Goal: Task Accomplishment & Management: Complete application form

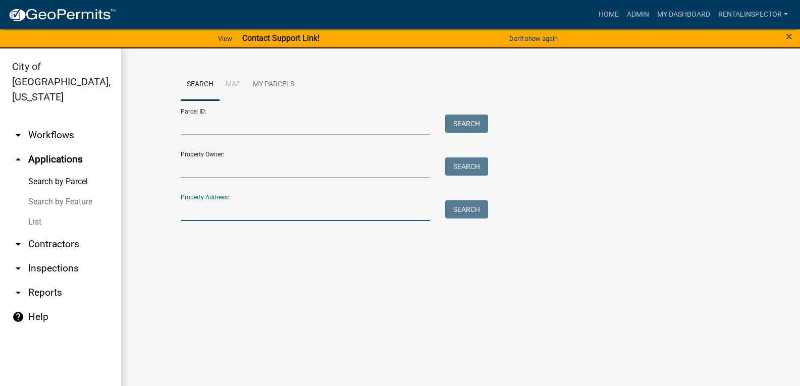
click at [307, 213] on input "Property Address:" at bounding box center [306, 210] width 250 height 21
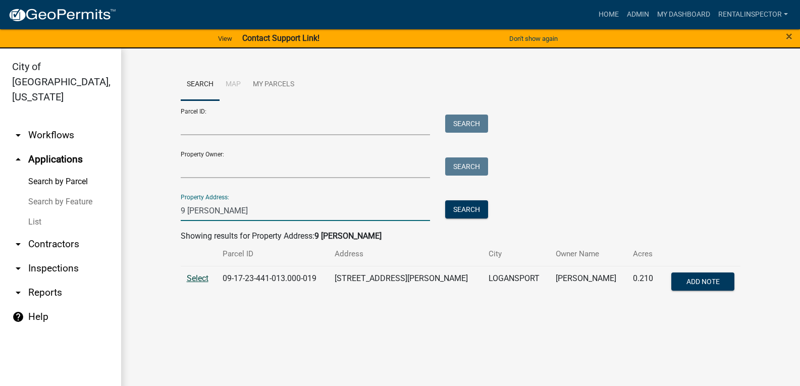
type input "9 [PERSON_NAME]"
click at [195, 281] on span "Select" at bounding box center [198, 279] width 22 height 10
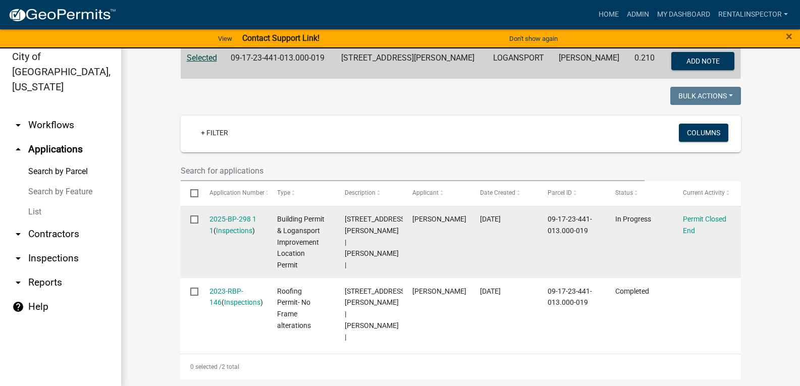
scroll to position [12, 0]
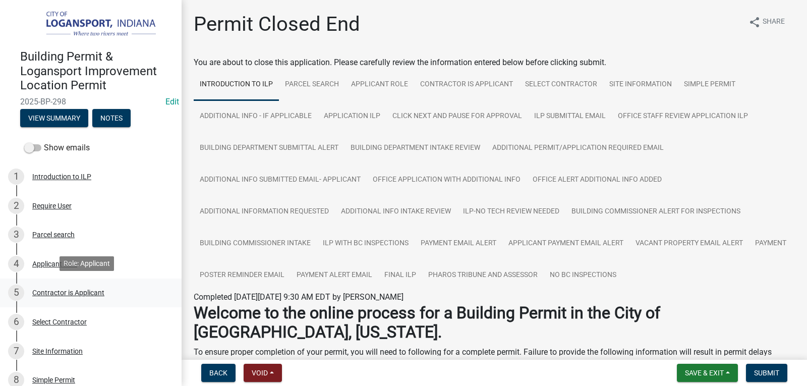
click at [49, 291] on div "Contractor is Applicant" at bounding box center [68, 292] width 72 height 7
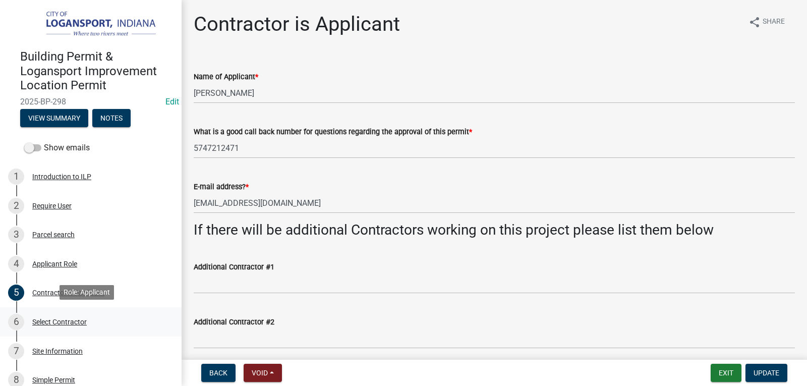
click at [64, 321] on div "Select Contractor" at bounding box center [59, 321] width 55 height 7
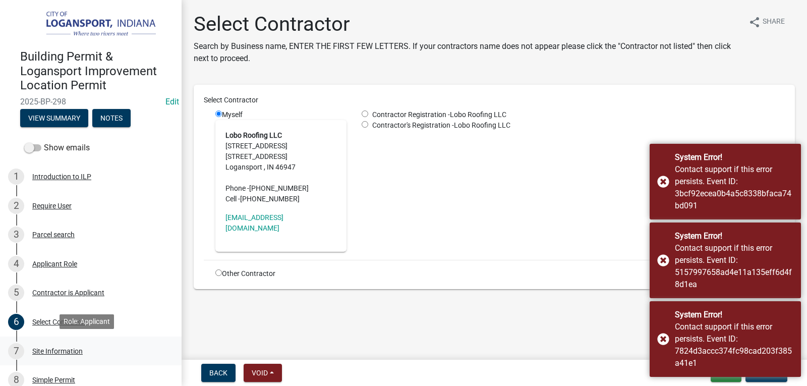
click at [65, 339] on link "7 Site Information" at bounding box center [91, 351] width 182 height 29
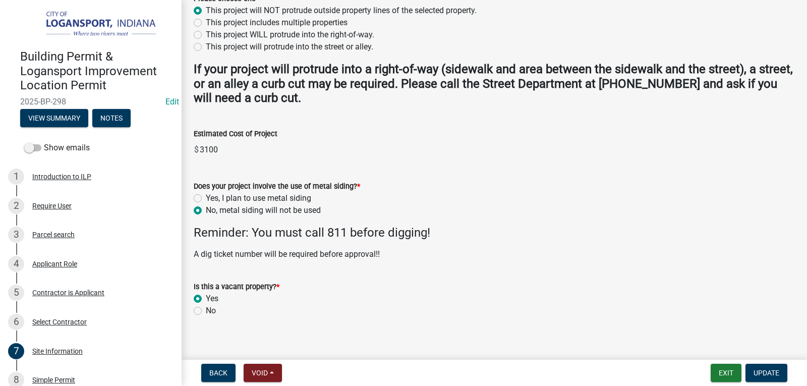
scroll to position [330, 0]
